Goal: Information Seeking & Learning: Learn about a topic

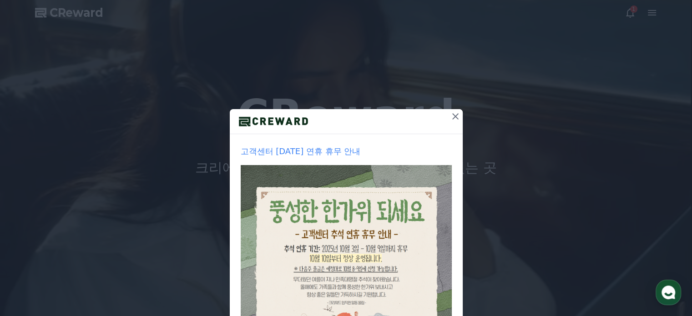
click at [455, 116] on icon at bounding box center [455, 116] width 11 height 11
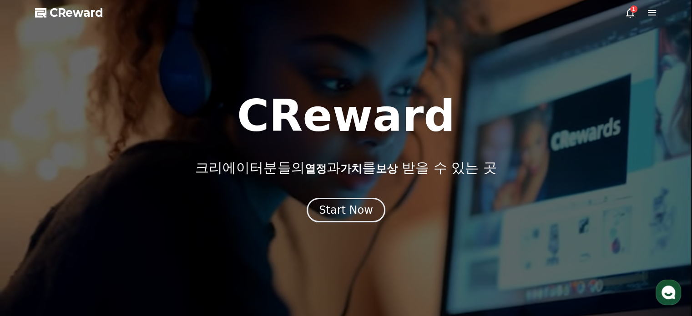
click at [635, 5] on div at bounding box center [346, 158] width 692 height 316
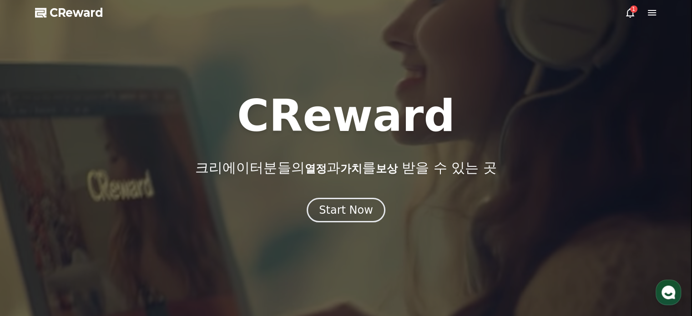
click at [631, 13] on icon at bounding box center [629, 12] width 11 height 11
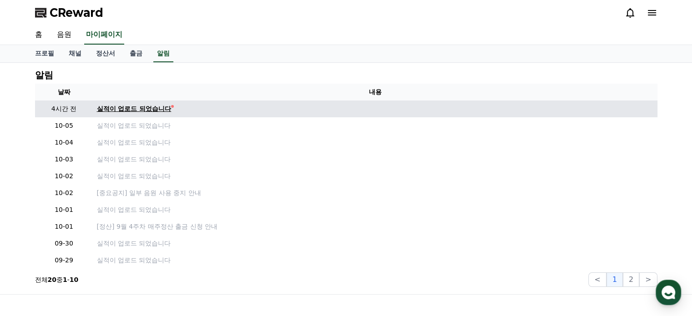
click at [131, 110] on div "실적이 업로드 되었습니다" at bounding box center [134, 109] width 75 height 10
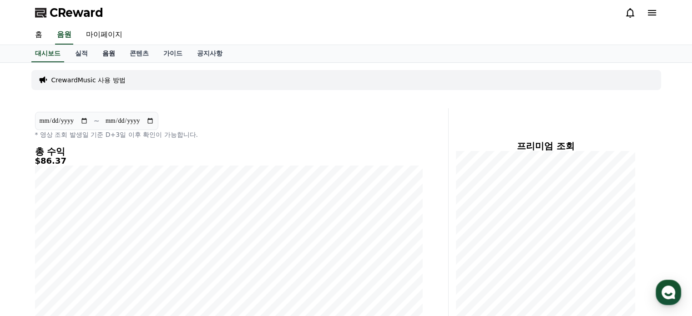
click at [111, 57] on link "음원" at bounding box center [108, 53] width 27 height 17
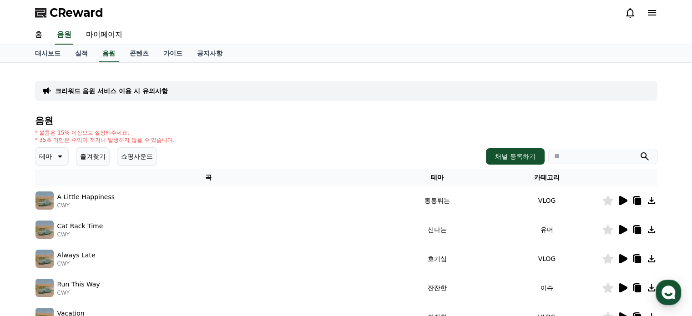
click at [626, 202] on icon at bounding box center [622, 200] width 11 height 11
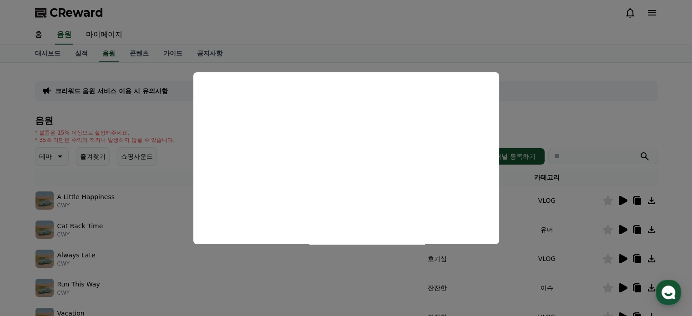
click at [652, 200] on button "close modal" at bounding box center [346, 158] width 692 height 316
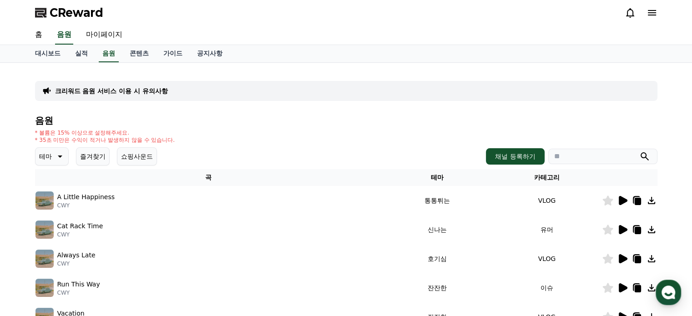
click at [653, 200] on icon at bounding box center [651, 200] width 7 height 7
click at [639, 202] on icon at bounding box center [637, 201] width 6 height 7
click at [620, 233] on icon at bounding box center [622, 229] width 9 height 9
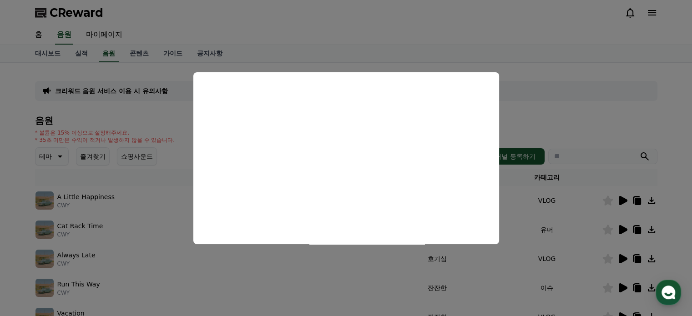
click at [624, 282] on button "close modal" at bounding box center [346, 158] width 692 height 316
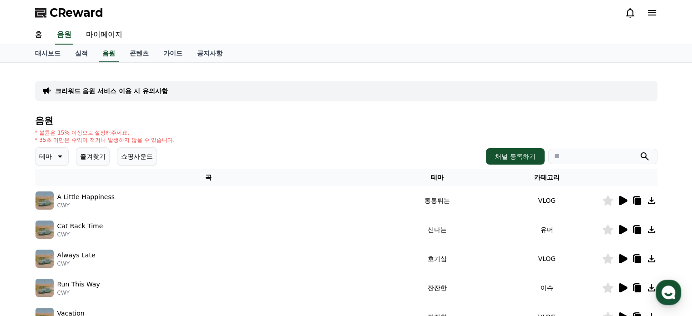
click at [625, 286] on icon at bounding box center [622, 287] width 9 height 9
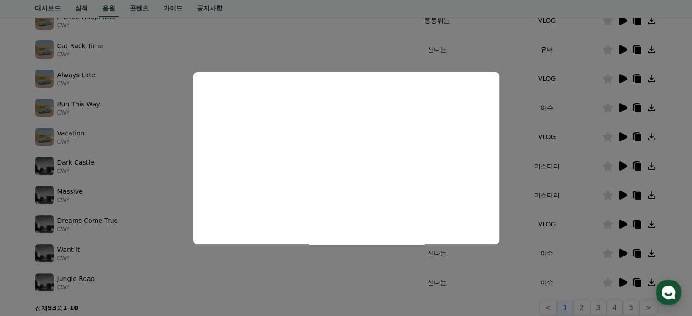
scroll to position [182, 0]
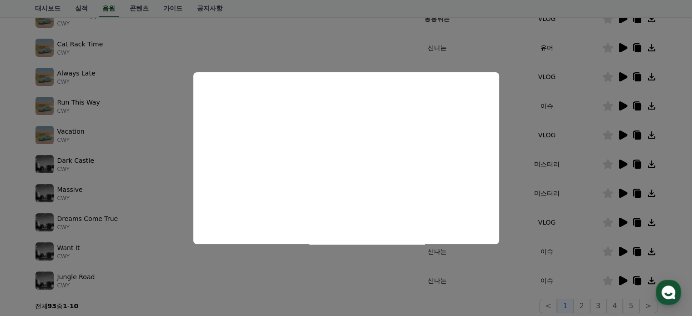
drag, startPoint x: 610, startPoint y: 163, endPoint x: 622, endPoint y: 163, distance: 11.8
click at [610, 163] on button "close modal" at bounding box center [346, 158] width 692 height 316
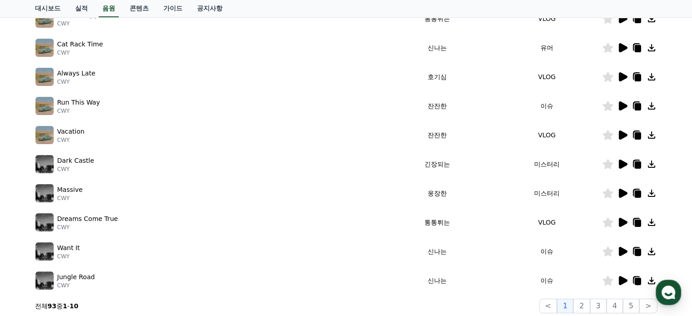
click at [625, 163] on icon at bounding box center [622, 164] width 9 height 9
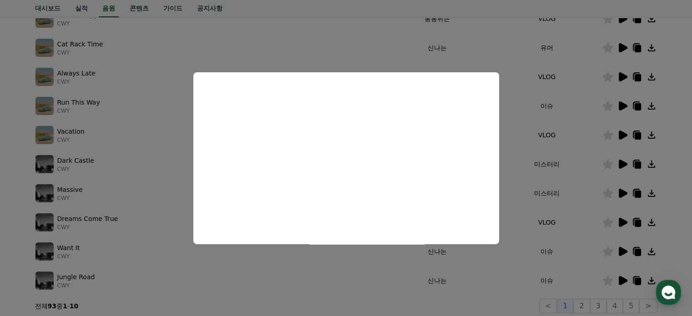
click at [623, 195] on button "close modal" at bounding box center [346, 158] width 692 height 316
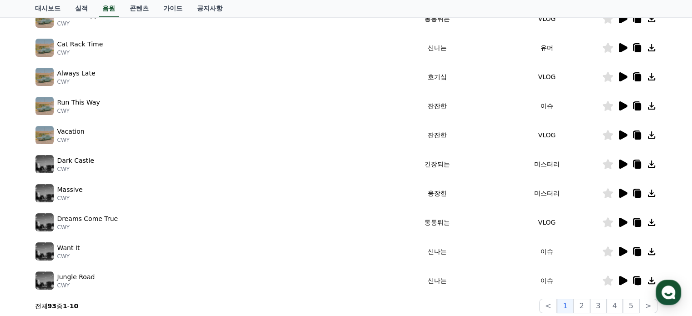
click at [626, 226] on icon at bounding box center [622, 222] width 11 height 11
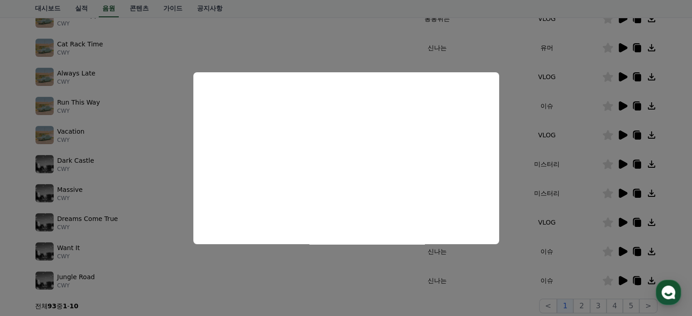
click at [588, 218] on button "close modal" at bounding box center [346, 158] width 692 height 316
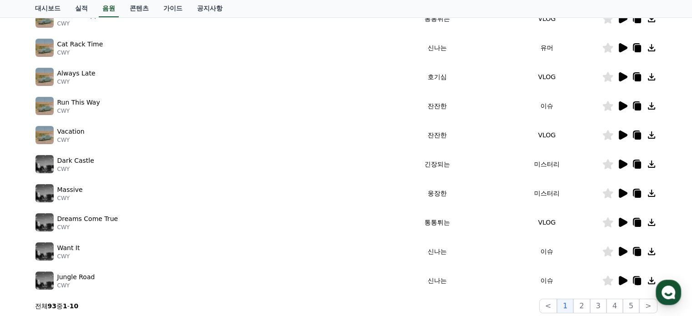
click at [622, 280] on icon at bounding box center [622, 280] width 9 height 9
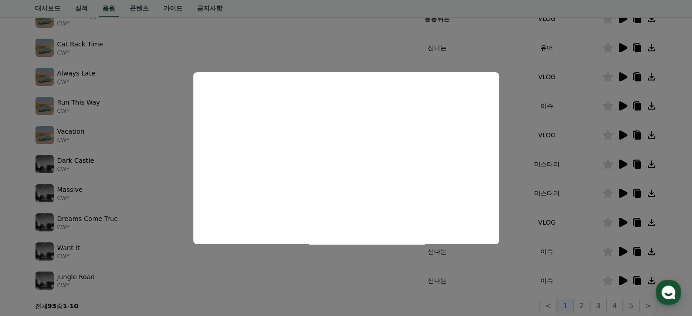
drag, startPoint x: 575, startPoint y: 279, endPoint x: 578, endPoint y: 283, distance: 5.1
click at [576, 279] on button "close modal" at bounding box center [346, 158] width 692 height 316
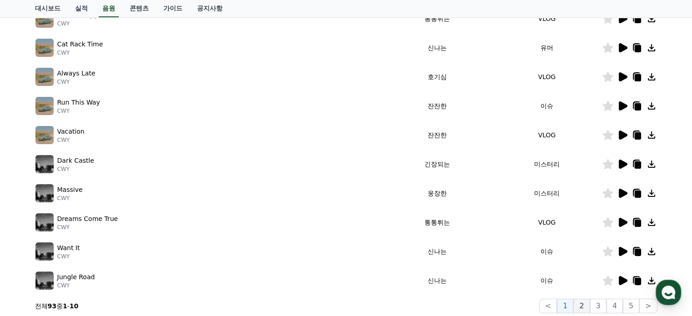
click at [581, 303] on button "2" at bounding box center [581, 306] width 16 height 15
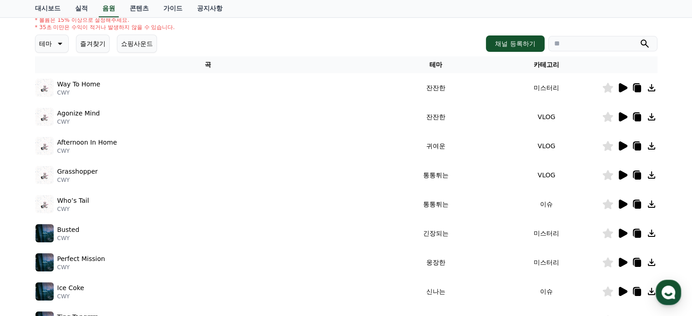
scroll to position [91, 0]
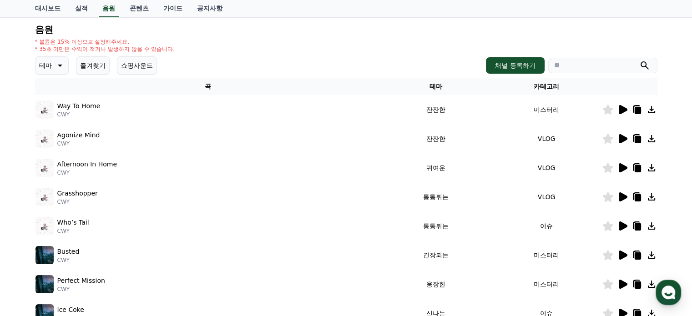
click at [622, 225] on icon at bounding box center [622, 225] width 9 height 9
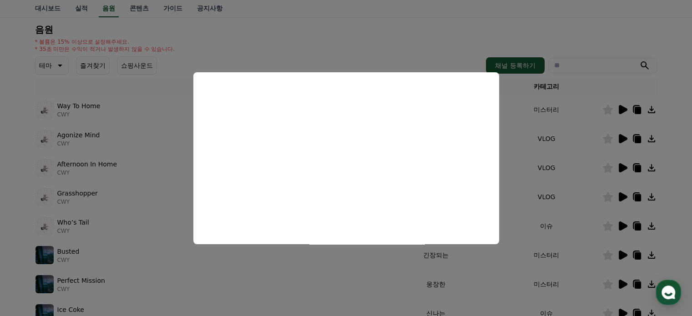
click at [623, 138] on button "close modal" at bounding box center [346, 158] width 692 height 316
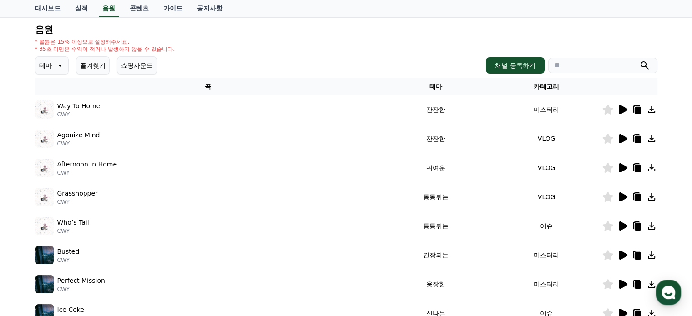
click at [623, 138] on icon at bounding box center [622, 138] width 9 height 9
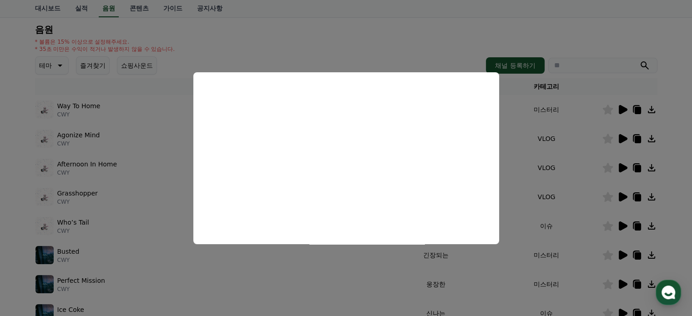
click at [626, 166] on button "close modal" at bounding box center [346, 158] width 692 height 316
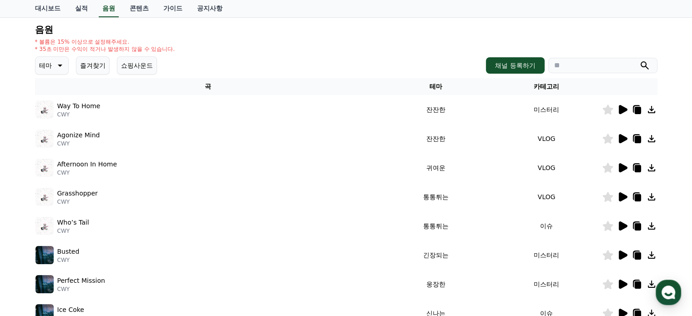
click at [626, 166] on icon at bounding box center [622, 167] width 11 height 11
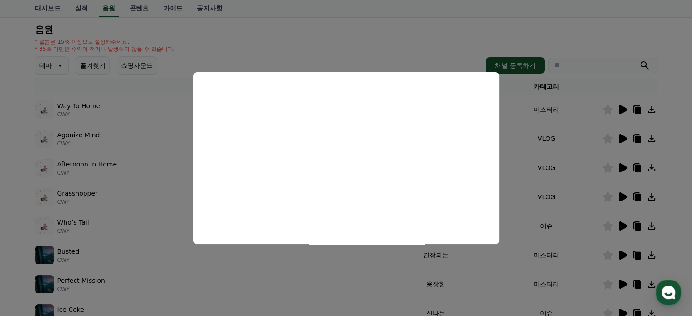
click at [620, 192] on button "close modal" at bounding box center [346, 158] width 692 height 316
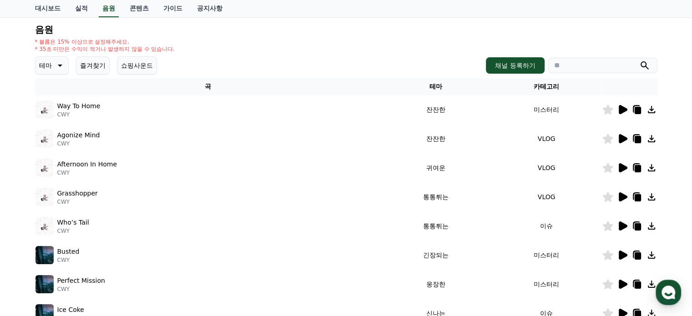
click at [620, 192] on icon at bounding box center [622, 196] width 9 height 9
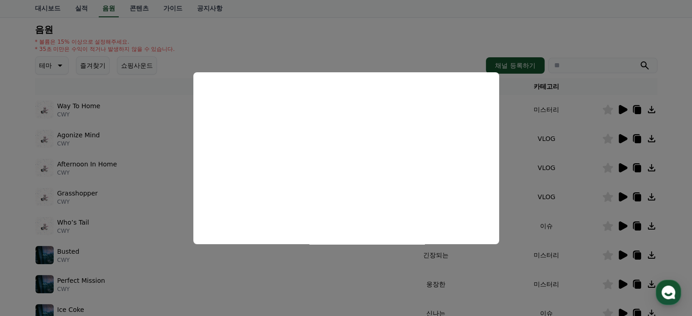
click at [146, 199] on button "close modal" at bounding box center [346, 158] width 692 height 316
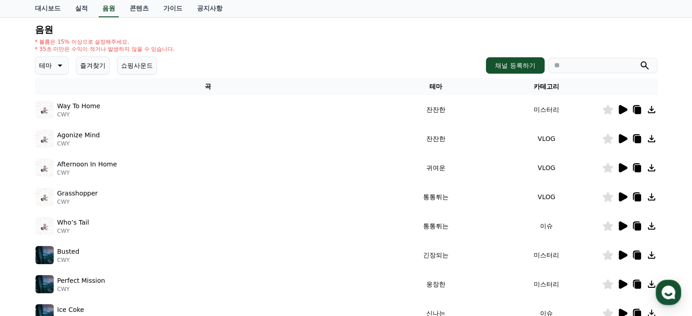
click at [620, 227] on icon at bounding box center [622, 225] width 9 height 9
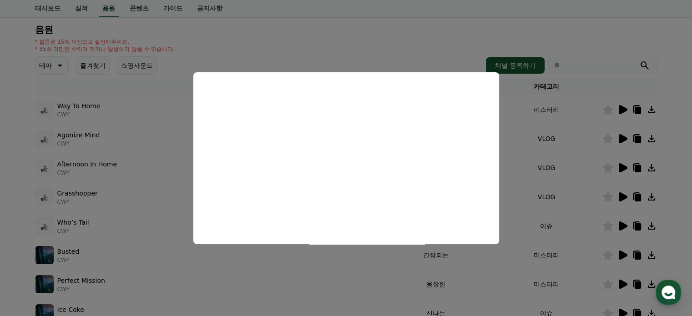
click at [624, 198] on button "close modal" at bounding box center [346, 158] width 692 height 316
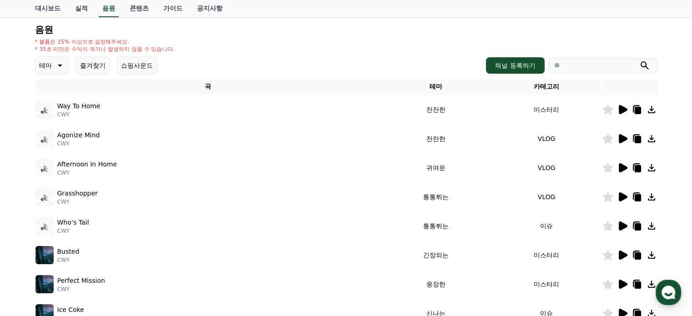
click at [624, 198] on icon at bounding box center [622, 196] width 9 height 9
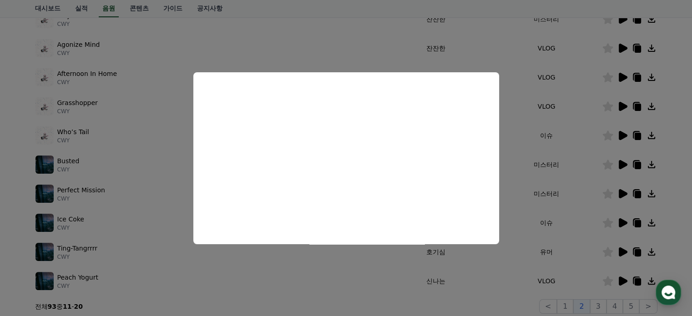
scroll to position [182, 0]
click at [583, 107] on button "close modal" at bounding box center [346, 158] width 692 height 316
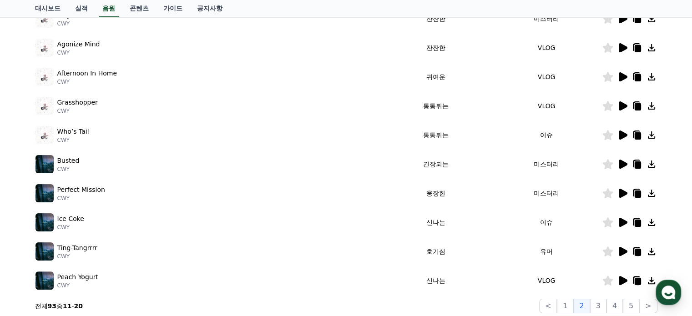
click at [608, 78] on icon at bounding box center [607, 77] width 10 height 10
click at [611, 107] on icon at bounding box center [607, 106] width 11 height 10
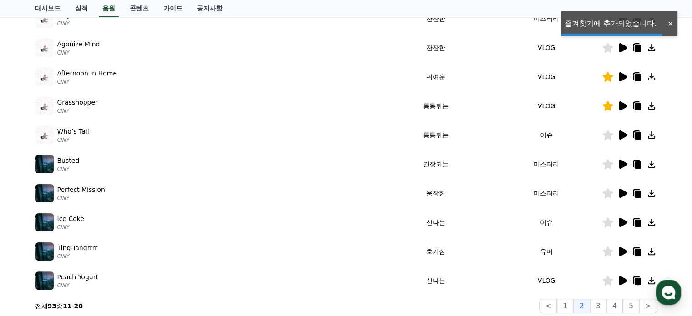
click at [608, 76] on icon at bounding box center [607, 77] width 10 height 10
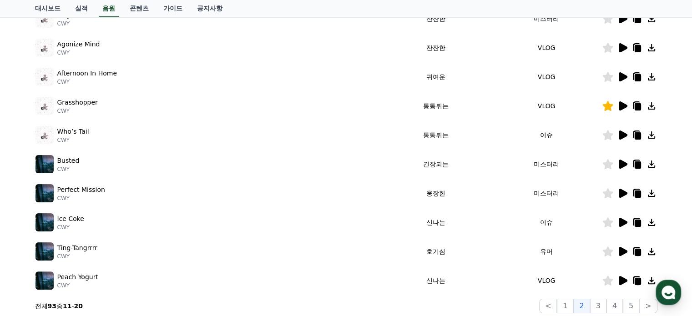
click at [610, 134] on icon at bounding box center [607, 135] width 10 height 10
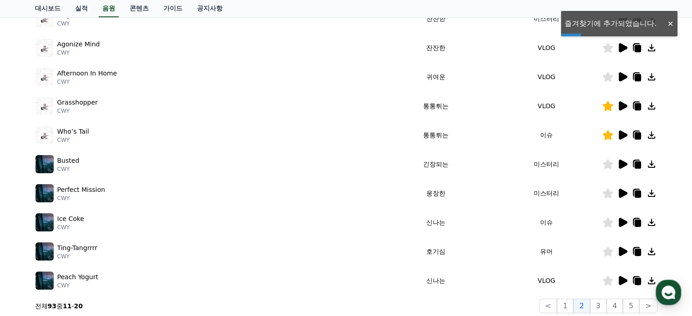
click at [618, 224] on icon at bounding box center [622, 222] width 11 height 11
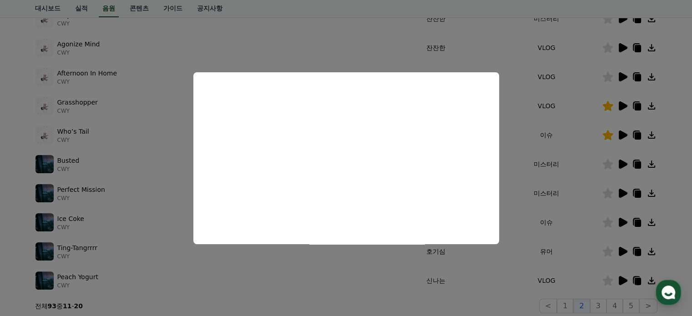
click at [584, 236] on button "close modal" at bounding box center [346, 158] width 692 height 316
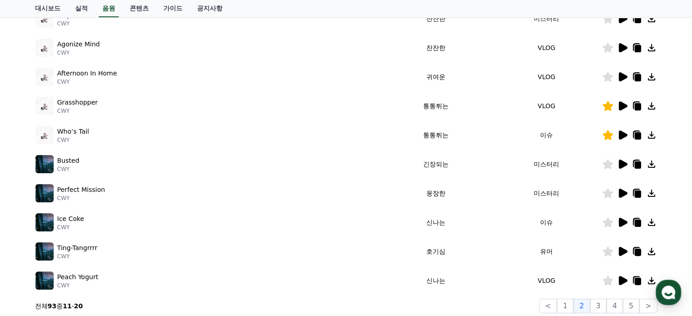
click at [619, 252] on icon at bounding box center [622, 251] width 9 height 9
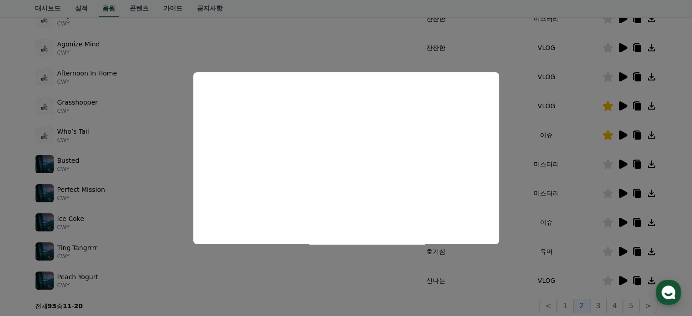
click at [619, 280] on button "close modal" at bounding box center [346, 158] width 692 height 316
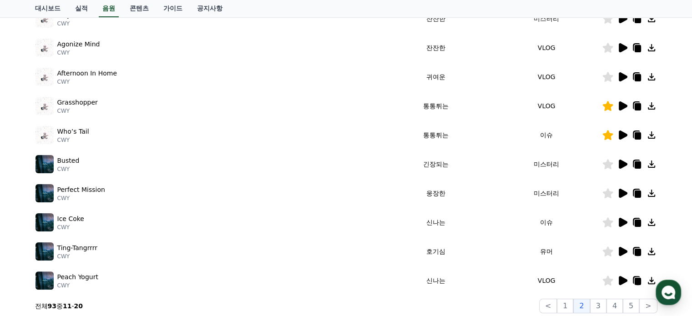
click at [619, 280] on icon at bounding box center [622, 280] width 9 height 9
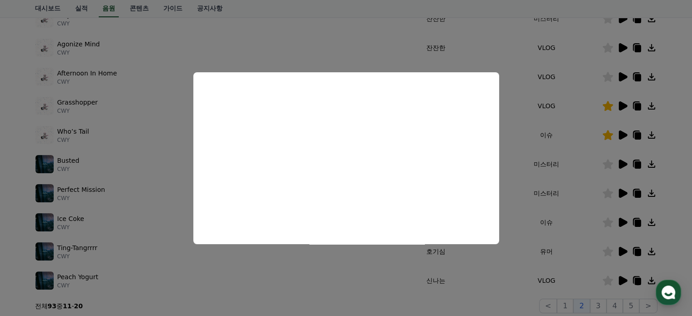
click at [599, 306] on button "close modal" at bounding box center [346, 158] width 692 height 316
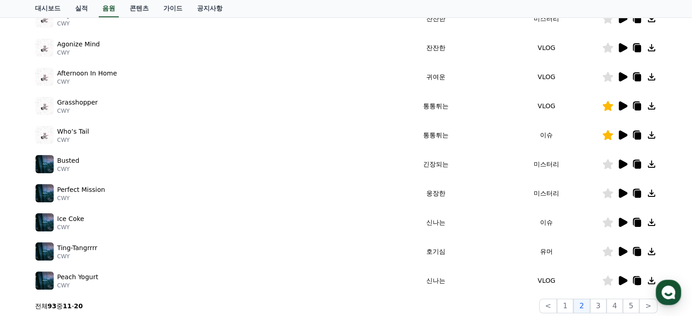
click at [599, 306] on button "3" at bounding box center [598, 306] width 16 height 15
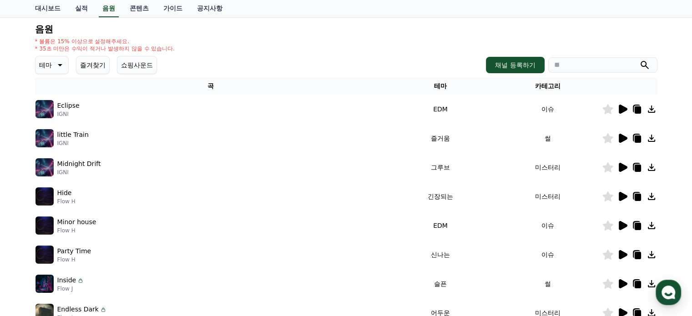
scroll to position [91, 0]
click at [619, 140] on icon at bounding box center [622, 138] width 9 height 9
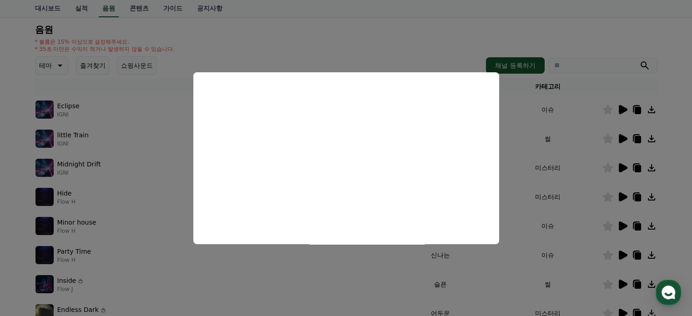
click at [617, 282] on button "close modal" at bounding box center [346, 158] width 692 height 316
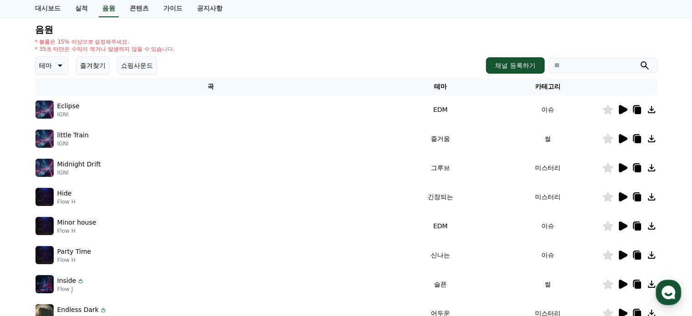
click at [618, 282] on icon at bounding box center [622, 284] width 11 height 11
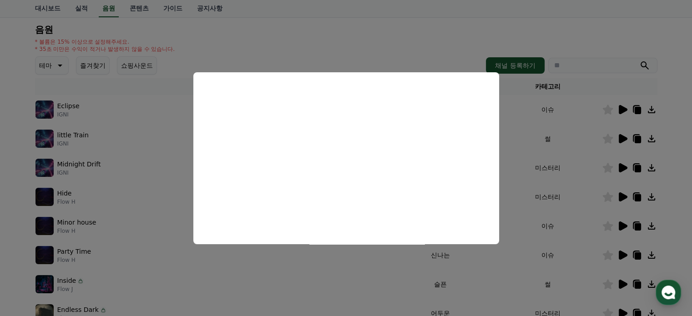
click at [608, 284] on button "close modal" at bounding box center [346, 158] width 692 height 316
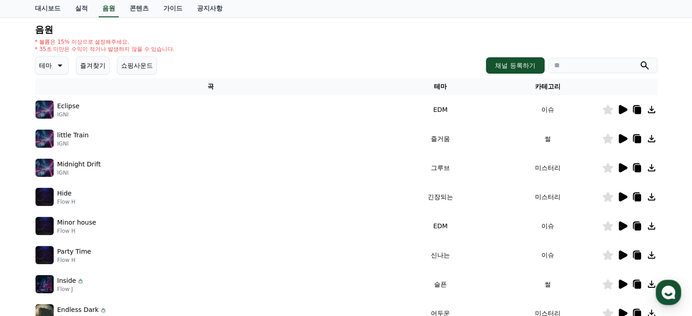
click at [608, 284] on icon at bounding box center [607, 284] width 10 height 10
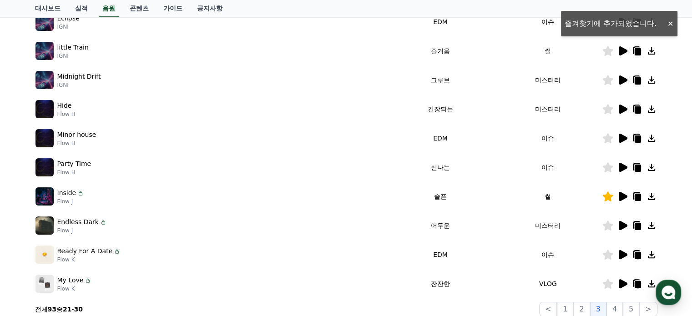
scroll to position [182, 0]
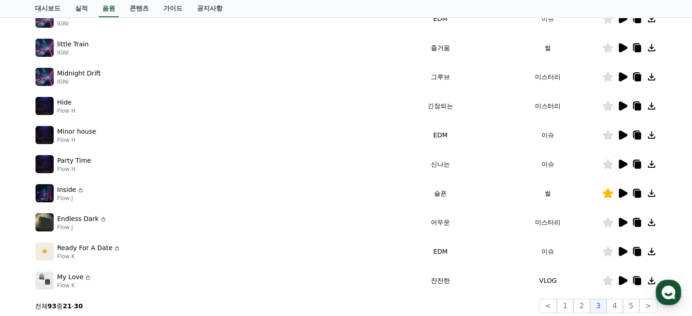
click at [620, 249] on icon at bounding box center [622, 251] width 9 height 9
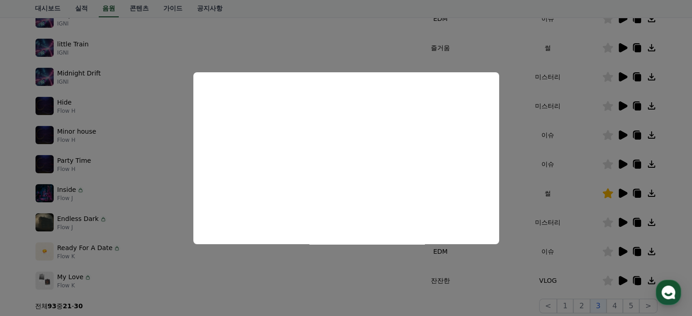
click at [622, 163] on button "close modal" at bounding box center [346, 158] width 692 height 316
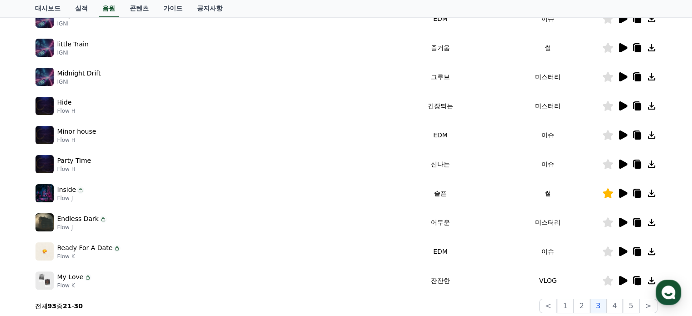
click at [622, 164] on icon at bounding box center [622, 164] width 9 height 9
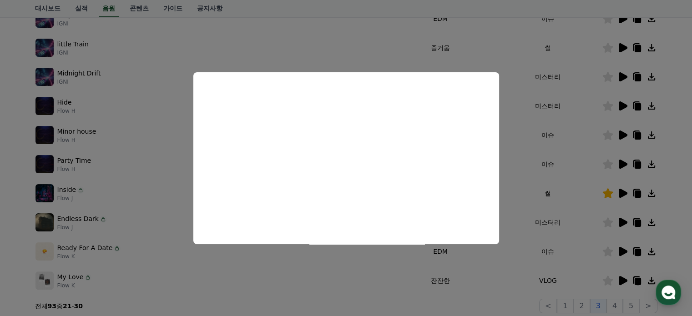
click at [622, 135] on button "close modal" at bounding box center [346, 158] width 692 height 316
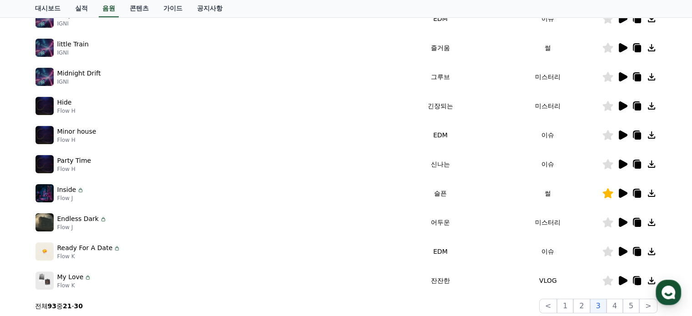
click at [622, 135] on icon at bounding box center [622, 135] width 9 height 9
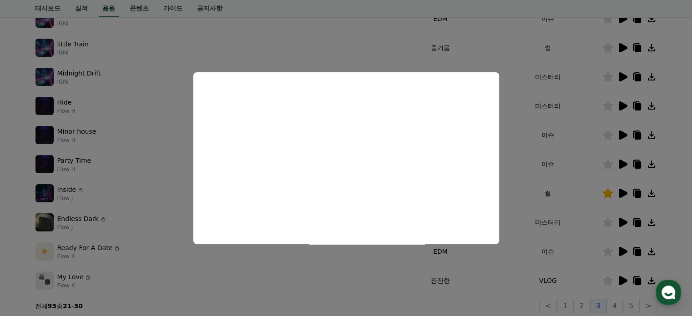
click at [586, 114] on button "close modal" at bounding box center [346, 158] width 692 height 316
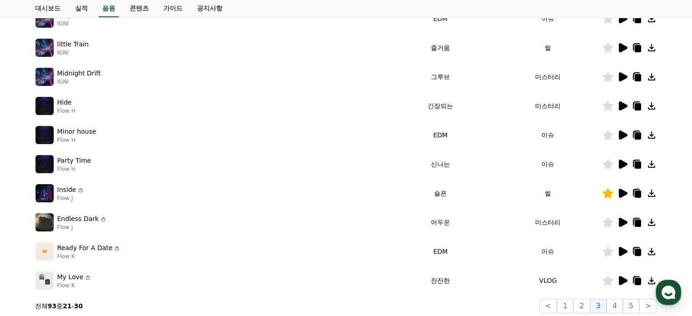
click at [623, 103] on icon at bounding box center [622, 105] width 9 height 9
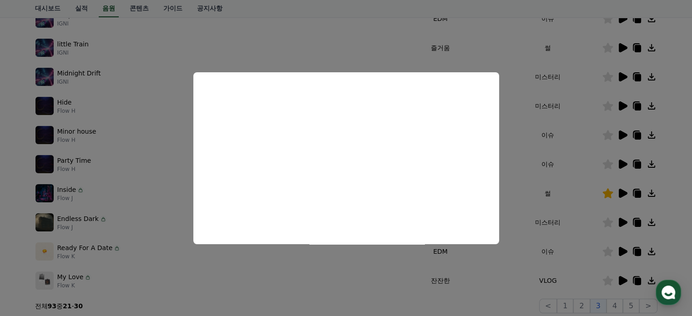
click at [583, 108] on button "close modal" at bounding box center [346, 158] width 692 height 316
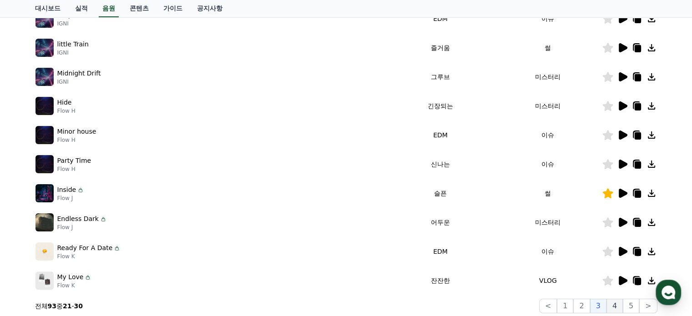
click at [619, 305] on button "4" at bounding box center [614, 306] width 16 height 15
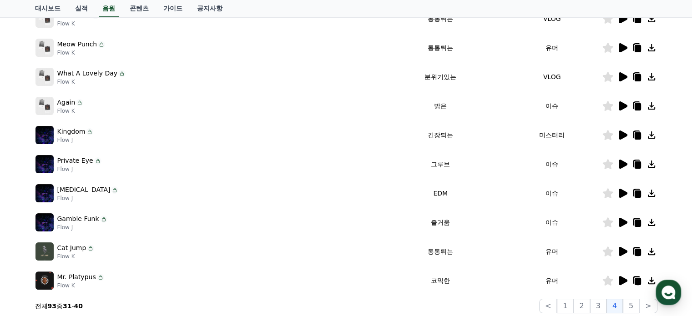
click at [623, 165] on icon at bounding box center [622, 164] width 9 height 9
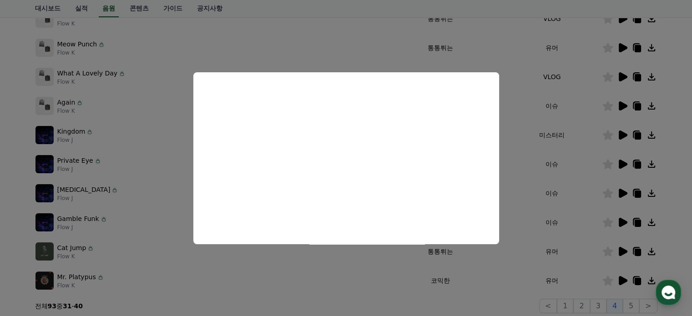
drag, startPoint x: 548, startPoint y: 104, endPoint x: 554, endPoint y: 100, distance: 8.0
click at [548, 104] on button "close modal" at bounding box center [346, 158] width 692 height 316
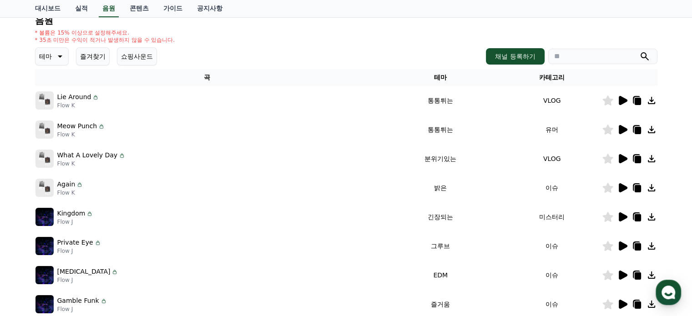
scroll to position [91, 0]
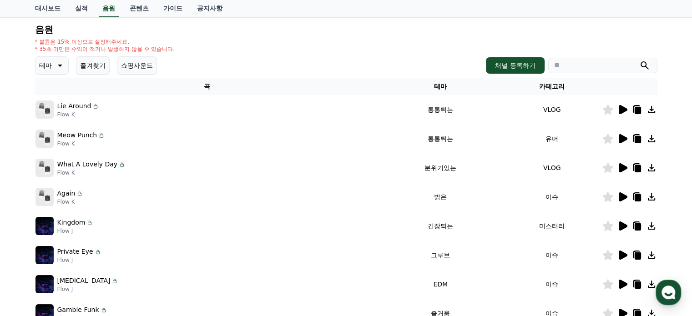
click at [621, 135] on icon at bounding box center [622, 138] width 9 height 9
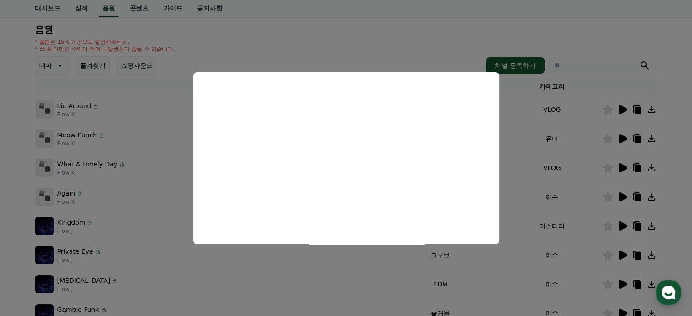
click at [592, 145] on button "close modal" at bounding box center [346, 158] width 692 height 316
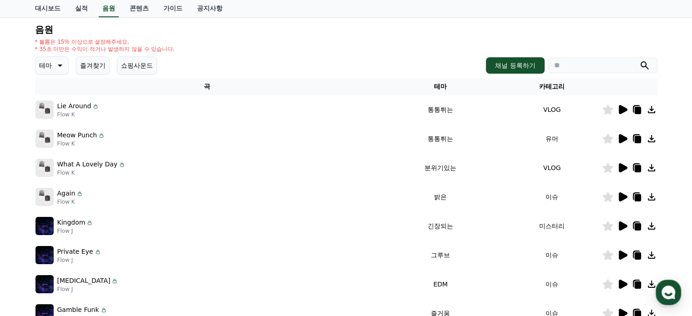
click at [618, 112] on icon at bounding box center [622, 109] width 11 height 11
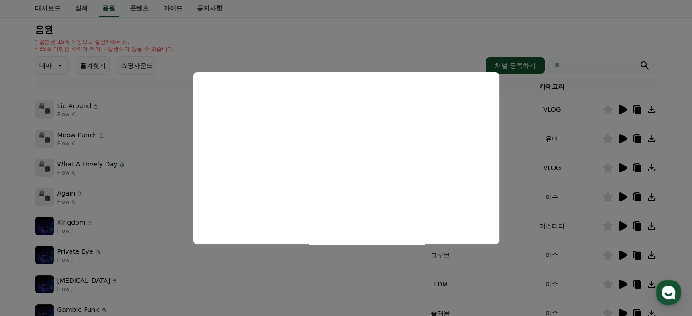
click at [625, 170] on button "close modal" at bounding box center [346, 158] width 692 height 316
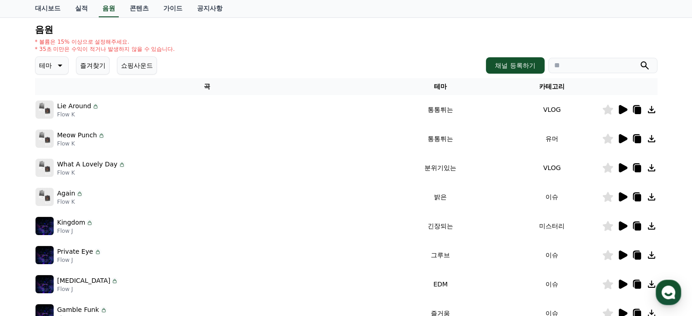
click at [622, 168] on icon at bounding box center [622, 167] width 9 height 9
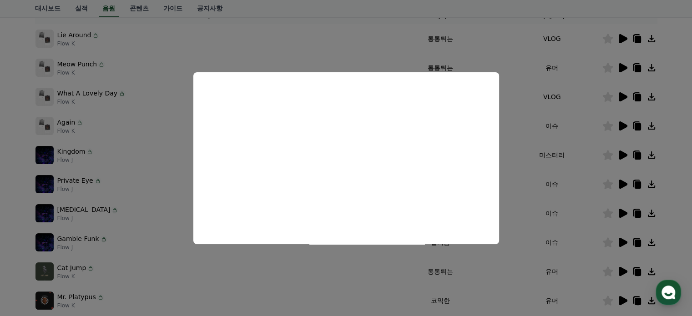
scroll to position [182, 0]
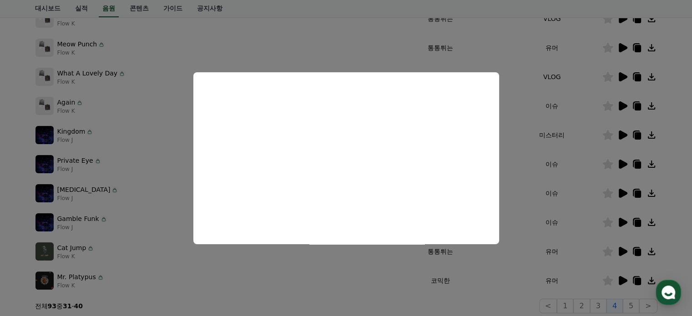
click at [623, 135] on button "close modal" at bounding box center [346, 158] width 692 height 316
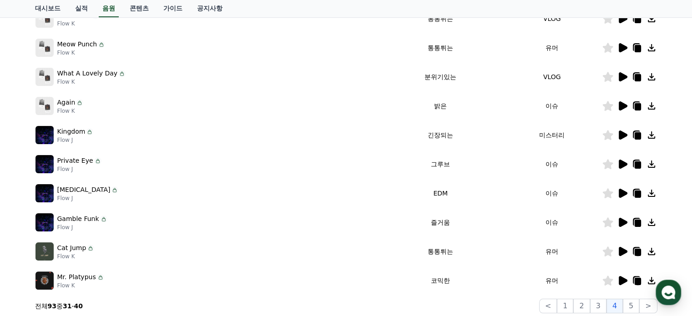
click at [623, 135] on icon at bounding box center [622, 135] width 9 height 9
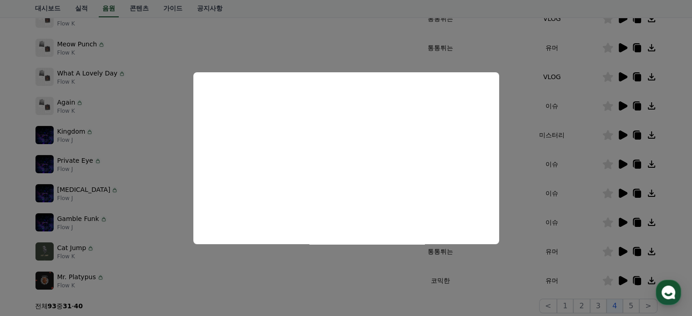
click at [621, 162] on button "close modal" at bounding box center [346, 158] width 692 height 316
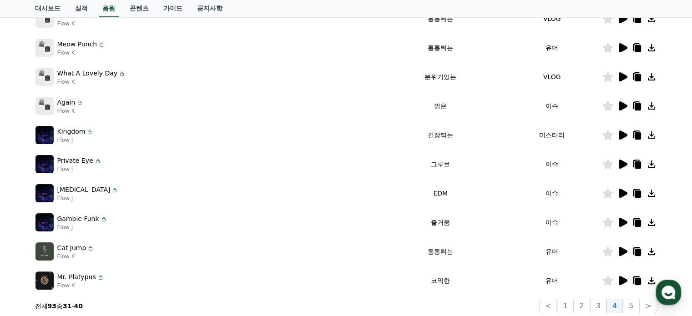
click at [622, 161] on icon at bounding box center [622, 164] width 9 height 9
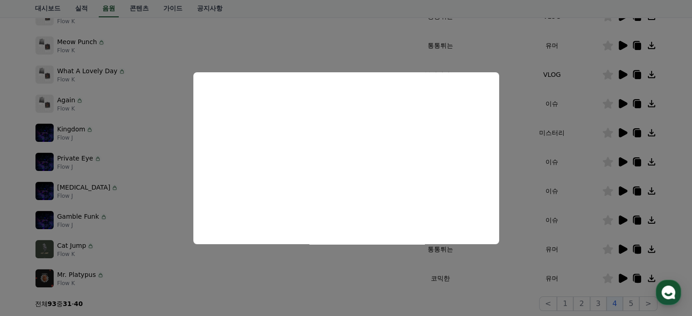
scroll to position [227, 0]
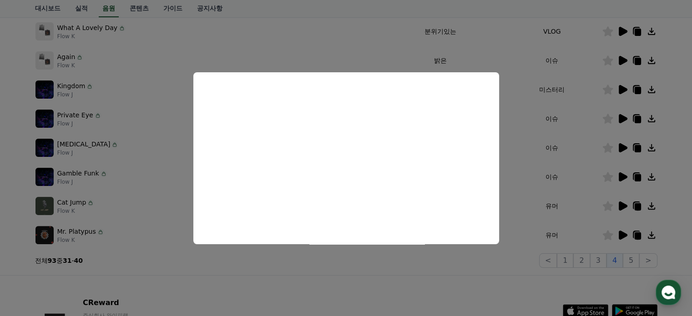
click at [612, 256] on button "close modal" at bounding box center [346, 158] width 692 height 316
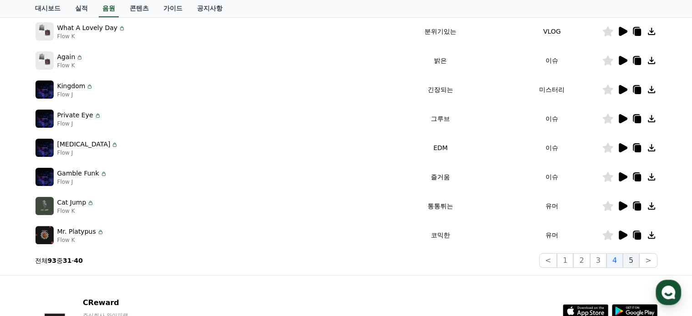
click at [628, 260] on button "5" at bounding box center [631, 260] width 16 height 15
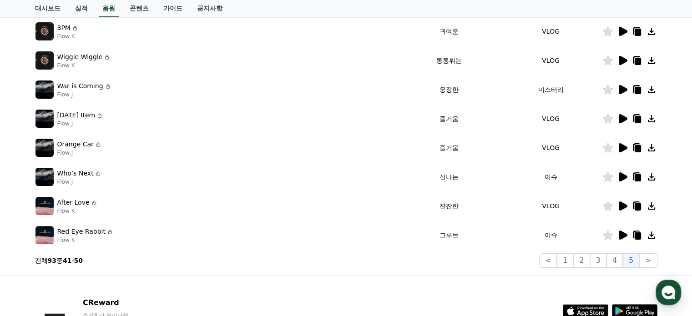
click at [620, 204] on icon at bounding box center [622, 205] width 9 height 9
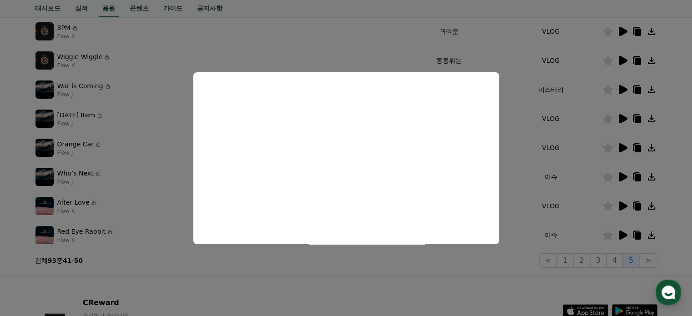
click at [583, 225] on button "close modal" at bounding box center [346, 158] width 692 height 316
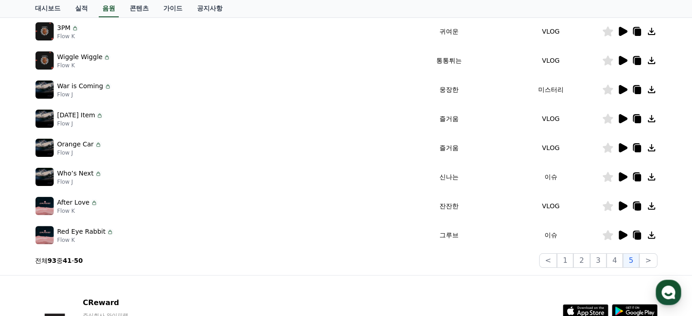
click at [622, 237] on icon at bounding box center [622, 235] width 9 height 9
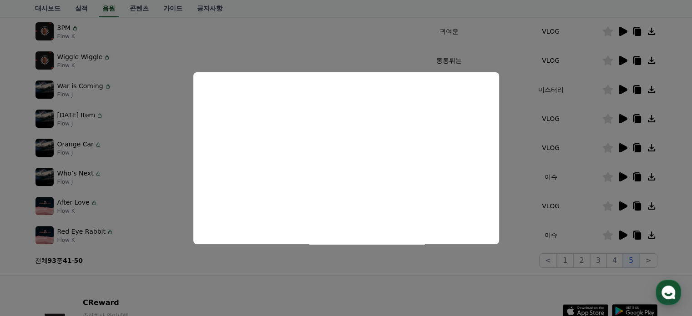
click at [585, 165] on button "close modal" at bounding box center [346, 158] width 692 height 316
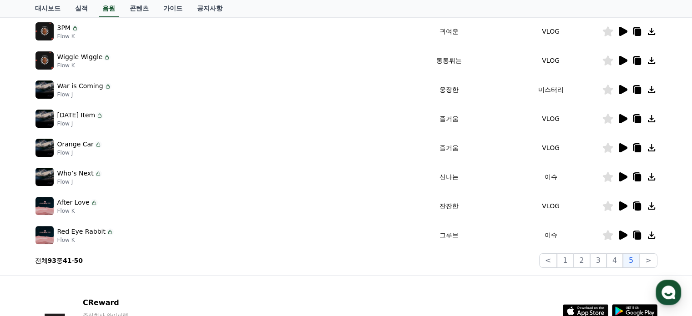
click at [622, 90] on icon at bounding box center [622, 89] width 9 height 9
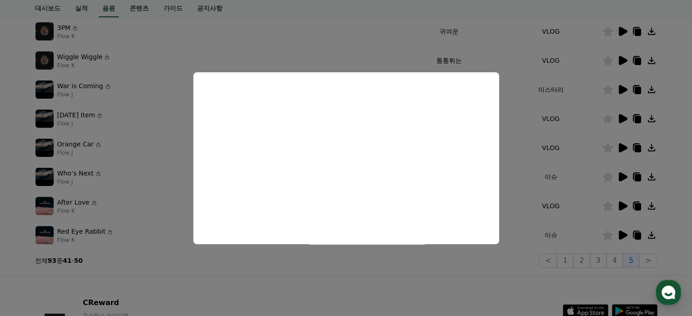
click at [608, 90] on button "close modal" at bounding box center [346, 158] width 692 height 316
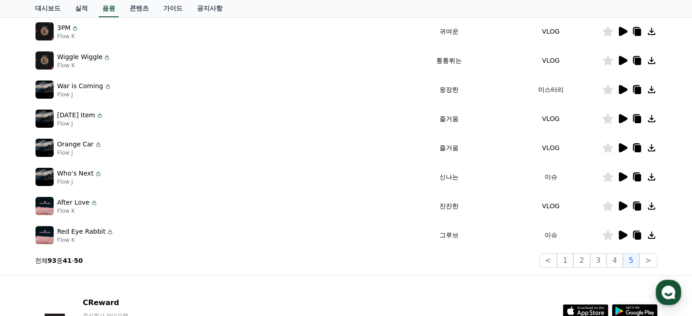
click at [608, 90] on icon at bounding box center [607, 90] width 10 height 10
click at [651, 261] on button ">" at bounding box center [648, 260] width 18 height 15
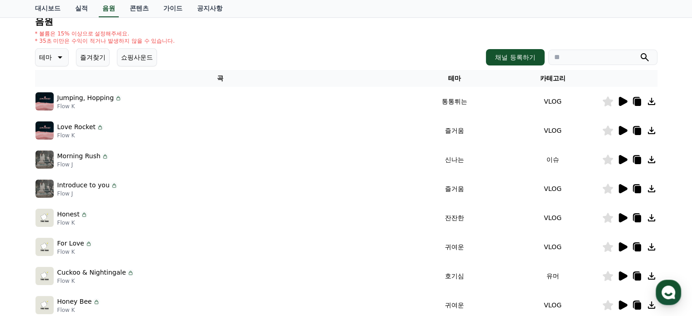
scroll to position [91, 0]
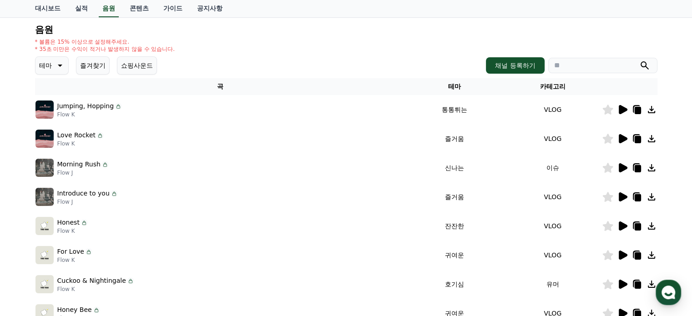
click at [619, 107] on icon at bounding box center [622, 109] width 9 height 9
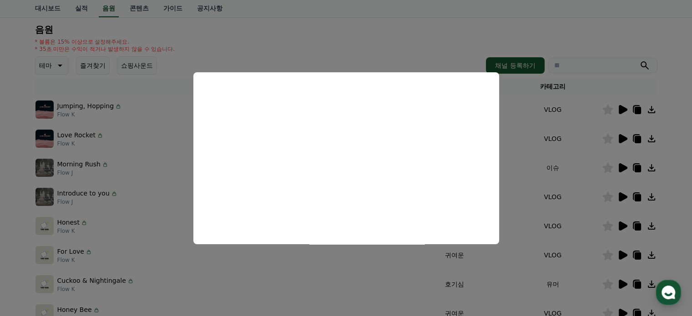
click at [601, 136] on button "close modal" at bounding box center [346, 158] width 692 height 316
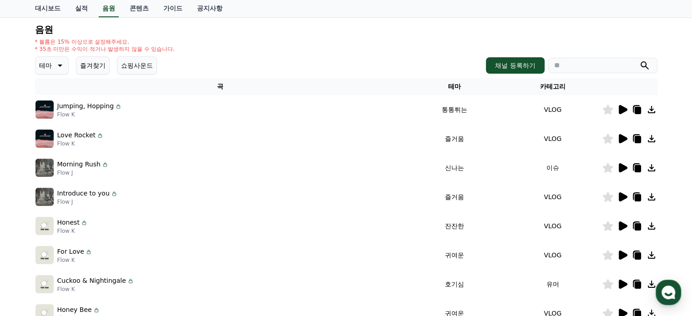
click at [622, 169] on icon at bounding box center [622, 167] width 9 height 9
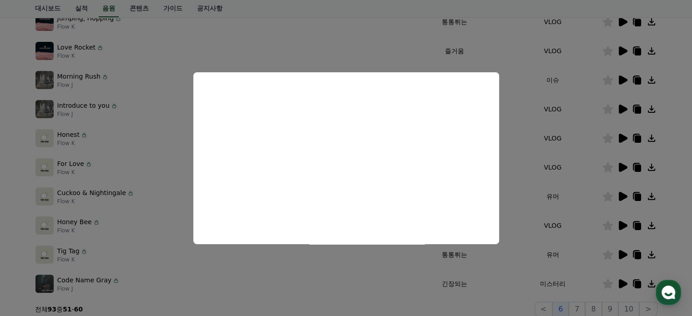
scroll to position [182, 0]
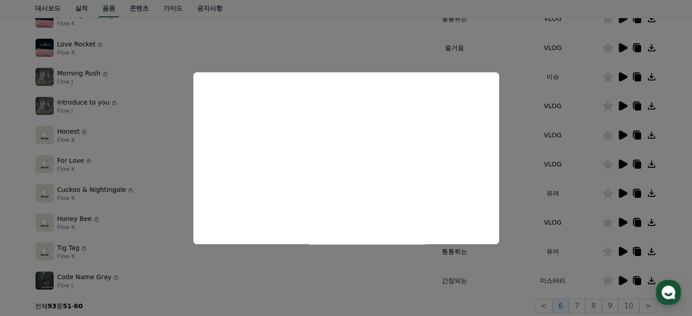
click at [564, 132] on button "close modal" at bounding box center [346, 158] width 692 height 316
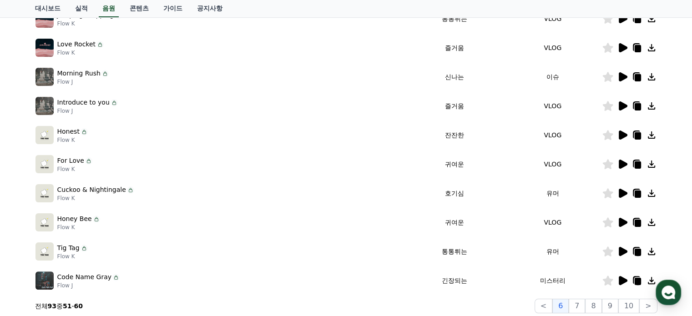
click at [618, 277] on icon at bounding box center [622, 280] width 11 height 11
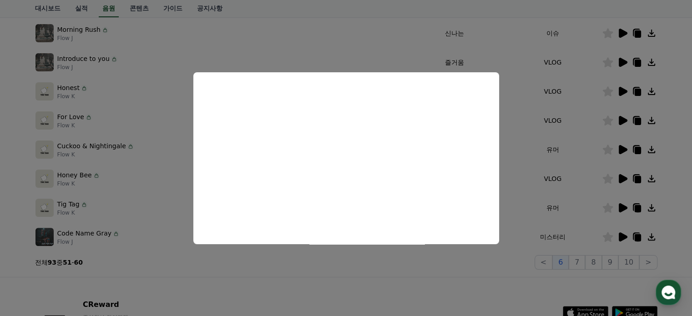
scroll to position [227, 0]
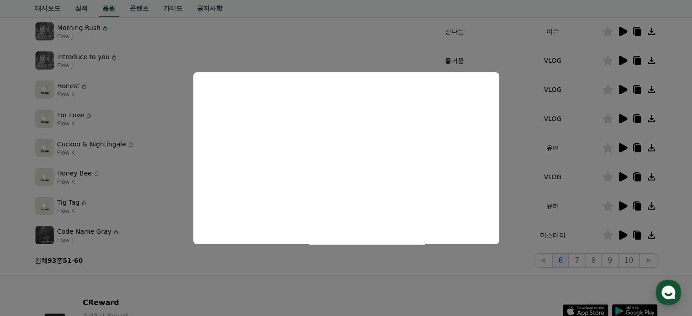
click at [588, 261] on button "close modal" at bounding box center [346, 158] width 692 height 316
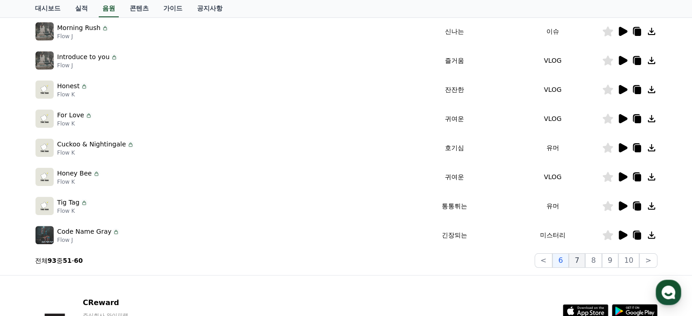
click at [583, 260] on button "7" at bounding box center [576, 260] width 16 height 15
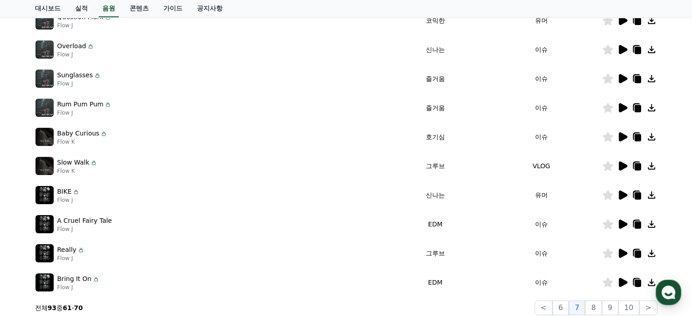
scroll to position [182, 0]
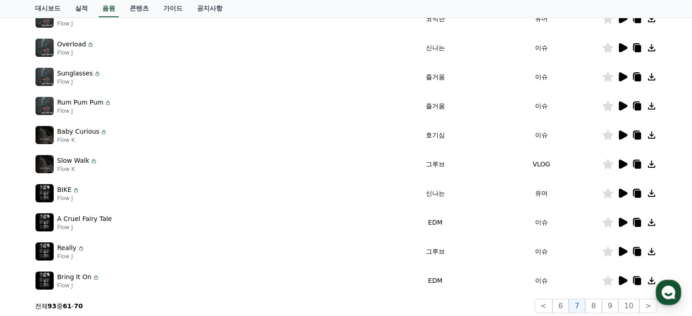
click at [623, 163] on icon at bounding box center [622, 164] width 9 height 9
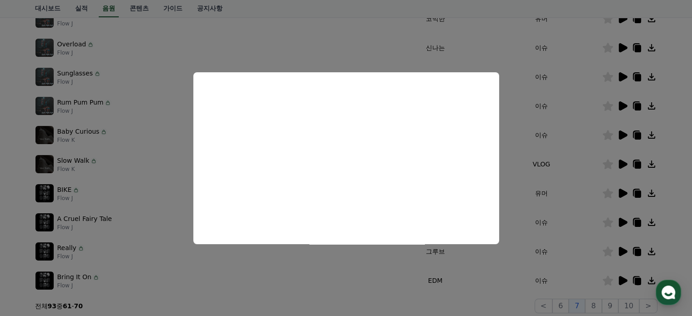
click at [573, 157] on button "close modal" at bounding box center [346, 158] width 692 height 316
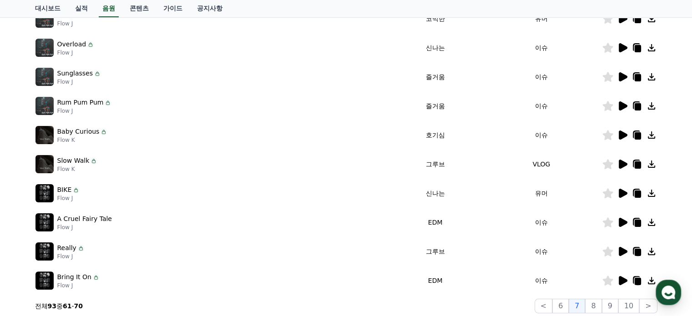
click at [617, 193] on icon at bounding box center [622, 193] width 11 height 11
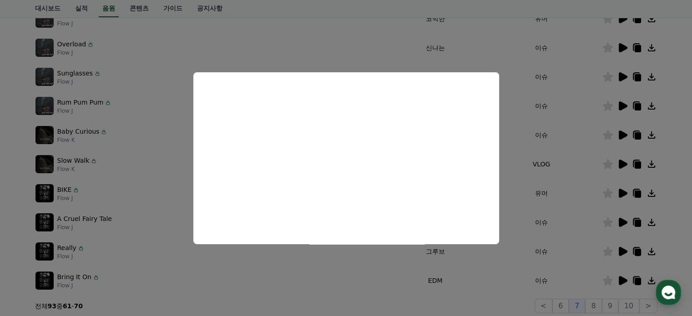
click at [606, 194] on button "close modal" at bounding box center [346, 158] width 692 height 316
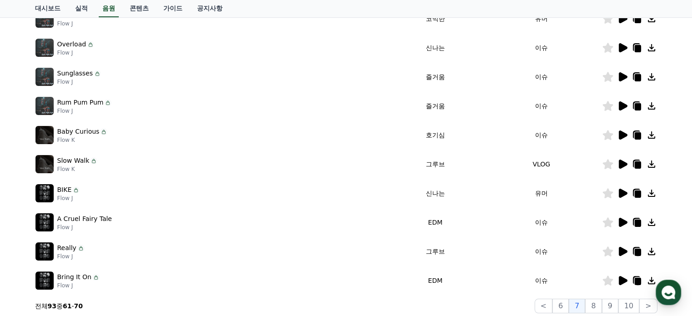
click at [606, 193] on icon at bounding box center [607, 193] width 10 height 10
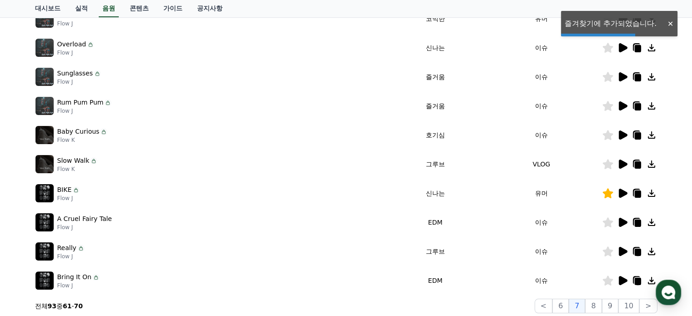
click at [620, 222] on icon at bounding box center [622, 222] width 9 height 9
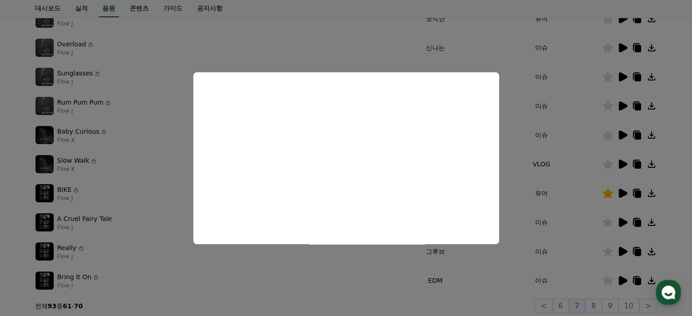
click at [618, 251] on button "close modal" at bounding box center [346, 158] width 692 height 316
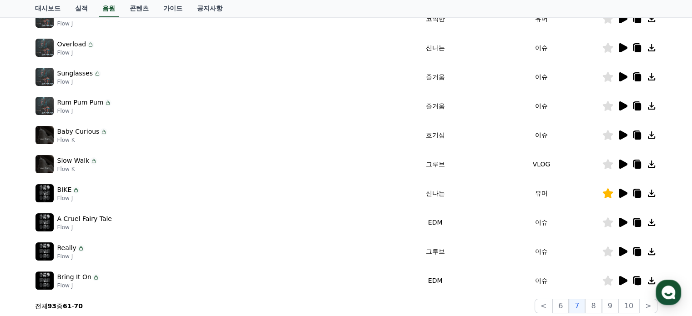
click at [619, 251] on icon at bounding box center [622, 251] width 9 height 9
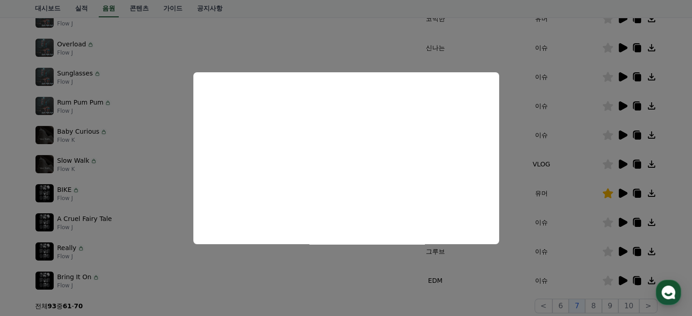
click at [620, 280] on button "close modal" at bounding box center [346, 158] width 692 height 316
click at [620, 280] on icon at bounding box center [622, 280] width 9 height 9
click at [624, 70] on button "close modal" at bounding box center [346, 158] width 692 height 316
click at [623, 76] on icon at bounding box center [622, 76] width 9 height 9
click at [607, 61] on button "close modal" at bounding box center [346, 158] width 692 height 316
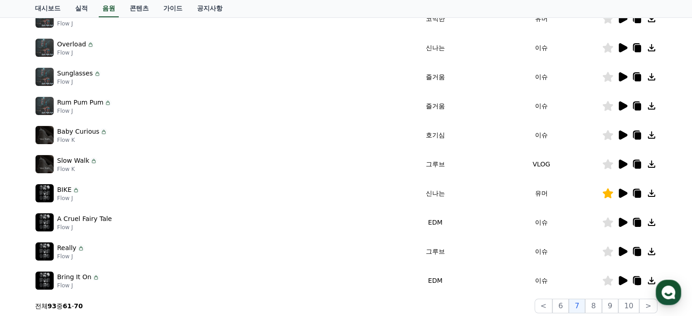
click at [618, 161] on icon at bounding box center [622, 164] width 9 height 9
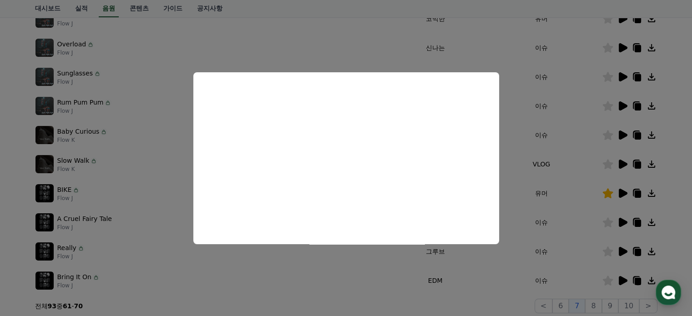
click at [586, 151] on button "close modal" at bounding box center [346, 158] width 692 height 316
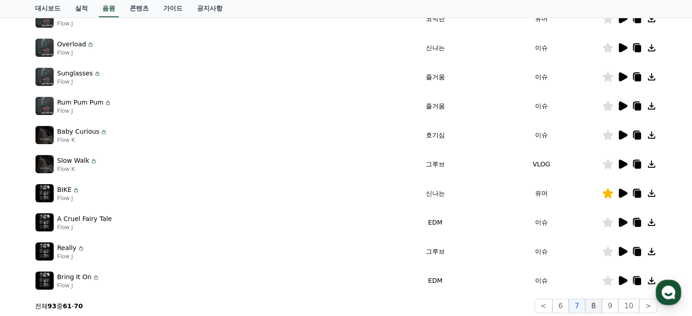
click at [598, 300] on button "8" at bounding box center [593, 306] width 16 height 15
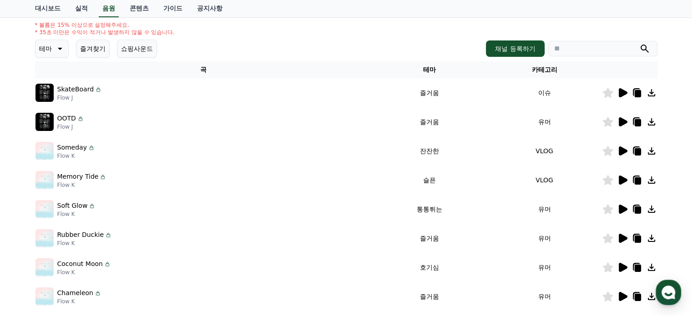
scroll to position [136, 0]
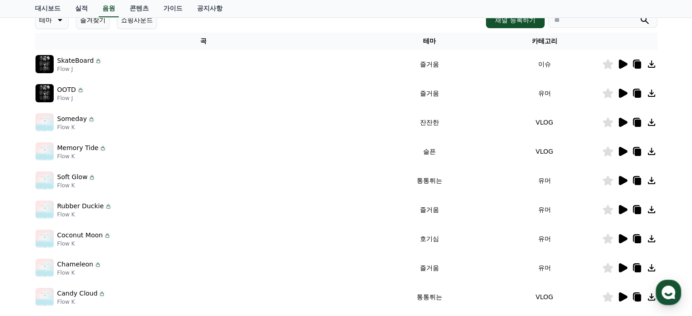
click at [621, 151] on icon at bounding box center [622, 151] width 9 height 9
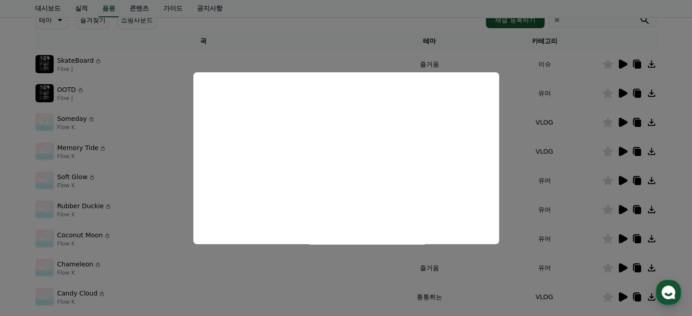
click at [590, 151] on button "close modal" at bounding box center [346, 158] width 692 height 316
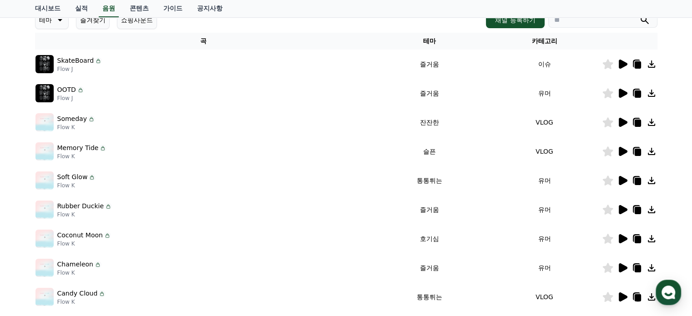
click at [622, 121] on icon at bounding box center [622, 122] width 9 height 9
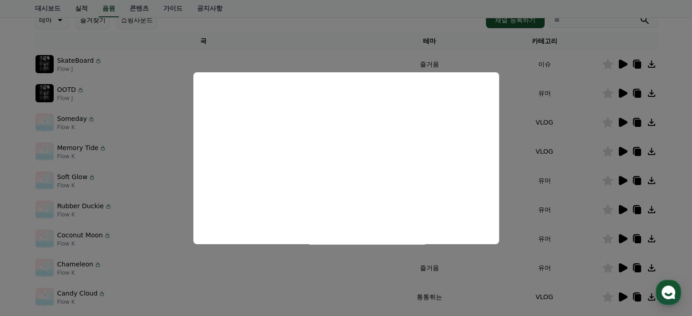
click at [618, 177] on button "close modal" at bounding box center [346, 158] width 692 height 316
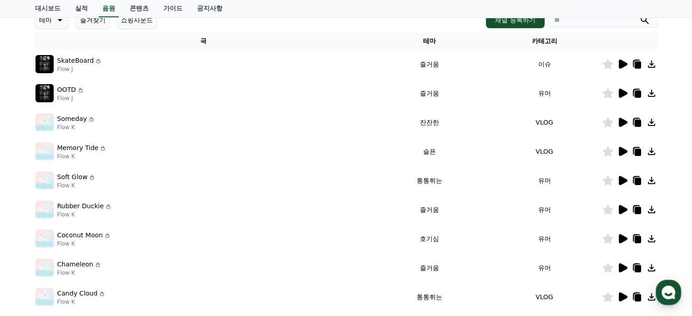
click at [620, 181] on icon at bounding box center [622, 180] width 9 height 9
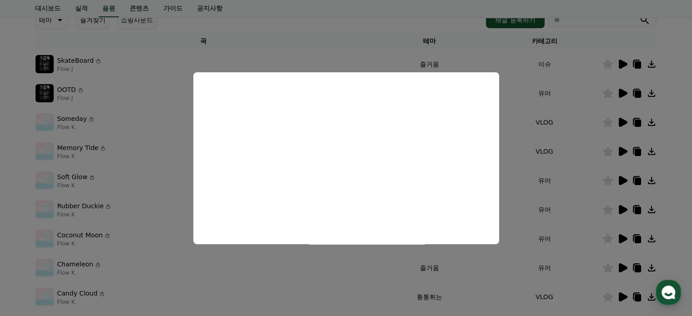
click at [619, 208] on button "close modal" at bounding box center [346, 158] width 692 height 316
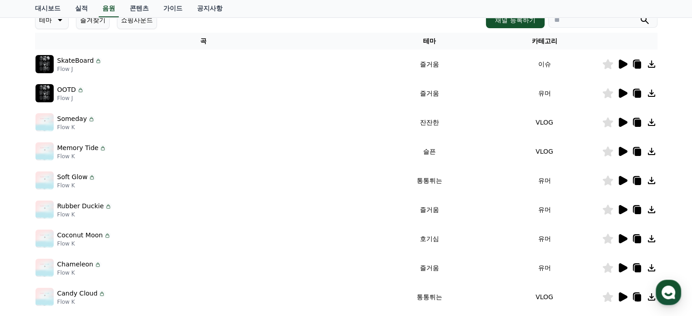
click at [620, 208] on icon at bounding box center [622, 209] width 9 height 9
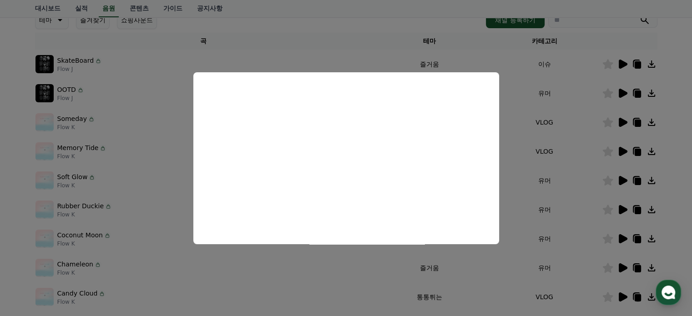
click at [624, 262] on button "close modal" at bounding box center [346, 158] width 692 height 316
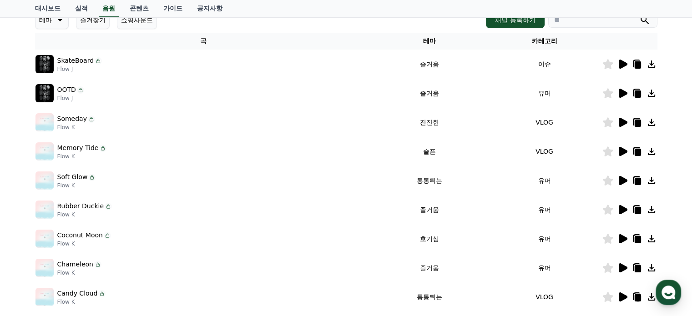
click at [623, 265] on icon at bounding box center [622, 267] width 9 height 9
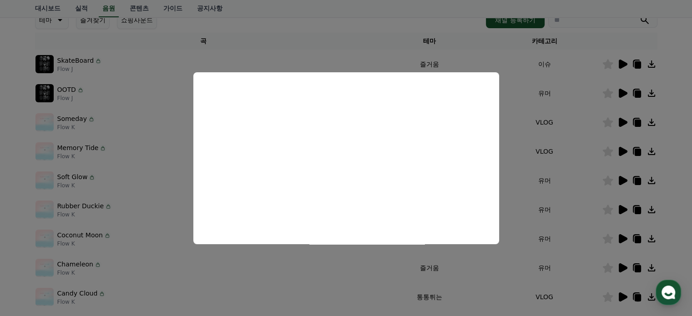
click at [601, 275] on button "close modal" at bounding box center [346, 158] width 692 height 316
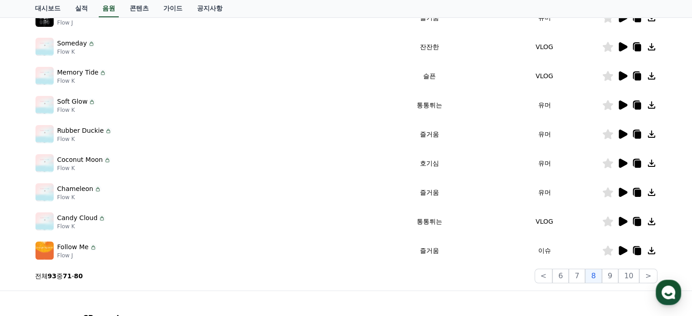
scroll to position [227, 0]
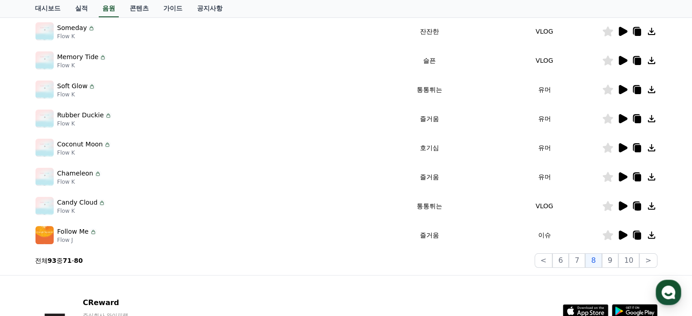
click at [622, 238] on icon at bounding box center [622, 235] width 11 height 11
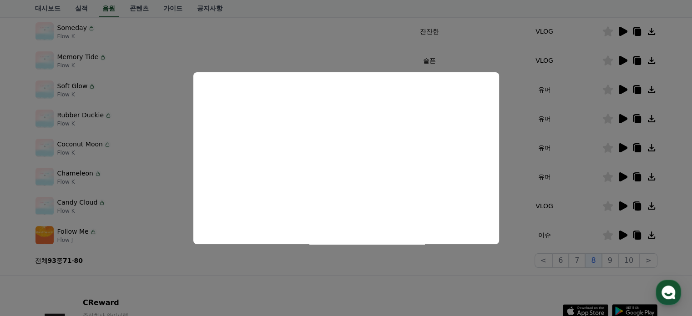
click at [624, 207] on button "close modal" at bounding box center [346, 158] width 692 height 316
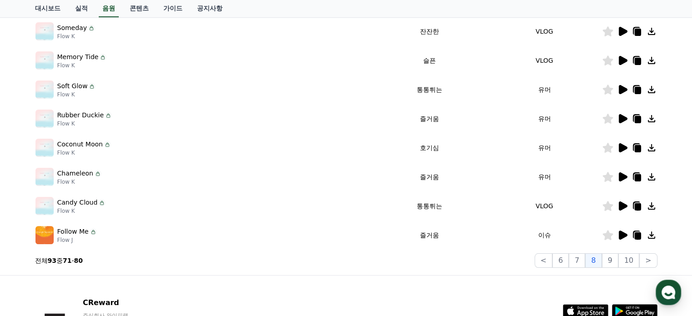
click at [624, 207] on icon at bounding box center [622, 205] width 9 height 9
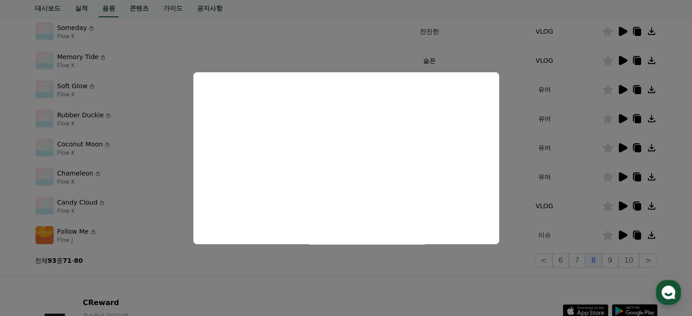
click at [610, 206] on button "close modal" at bounding box center [346, 158] width 692 height 316
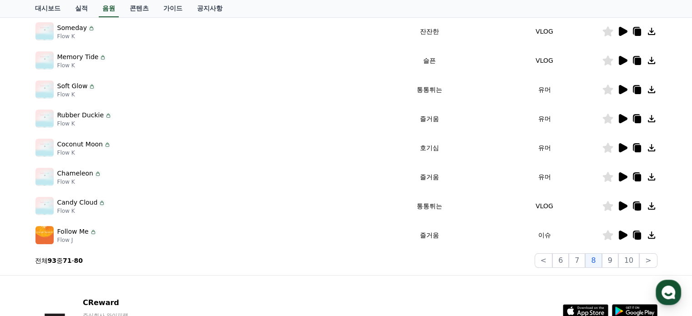
click at [607, 206] on icon at bounding box center [607, 206] width 10 height 10
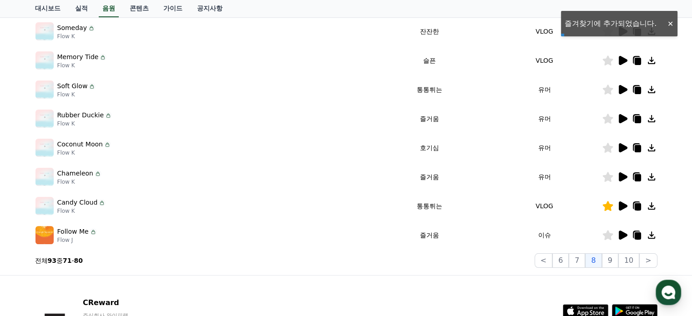
click at [637, 206] on icon at bounding box center [637, 206] width 6 height 7
